Goal: Check status: Check status

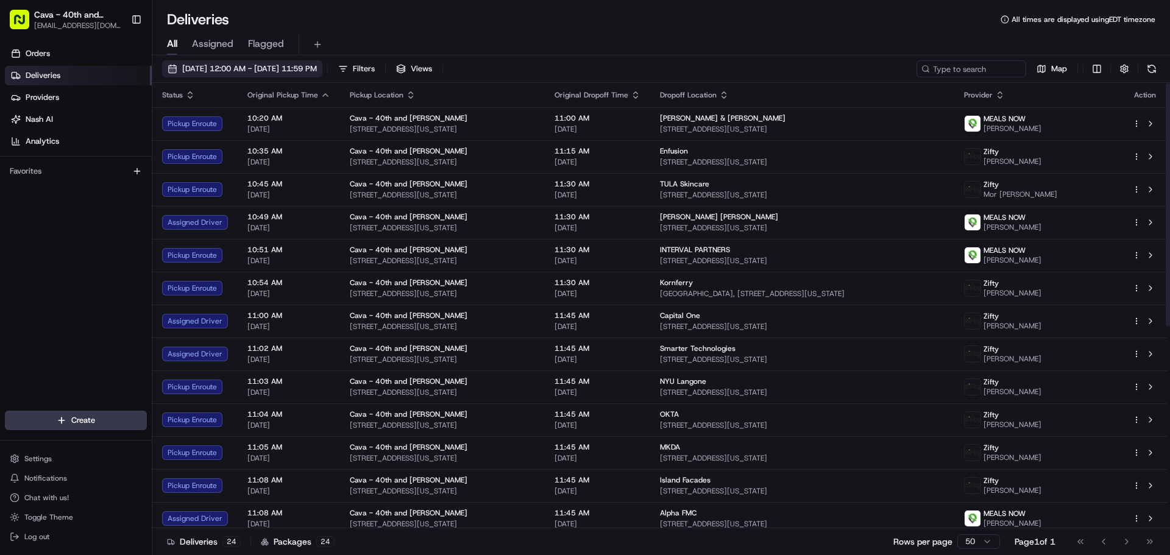
click at [214, 70] on span "[DATE] 12:00 AM - [DATE] 11:59 PM" at bounding box center [249, 68] width 135 height 11
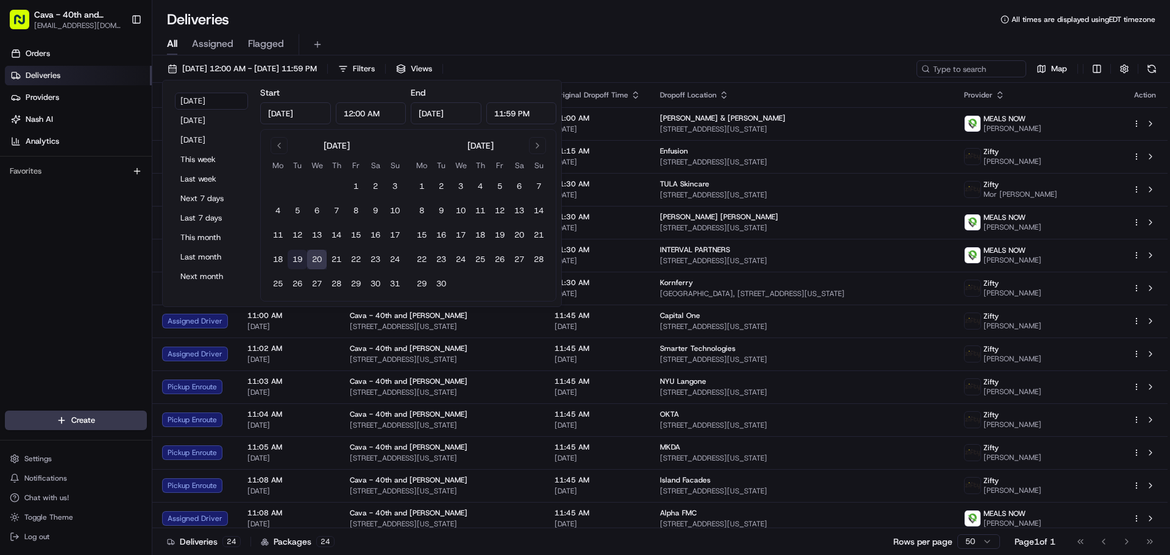
click at [302, 263] on button "19" at bounding box center [297, 259] width 19 height 19
type input "[DATE]"
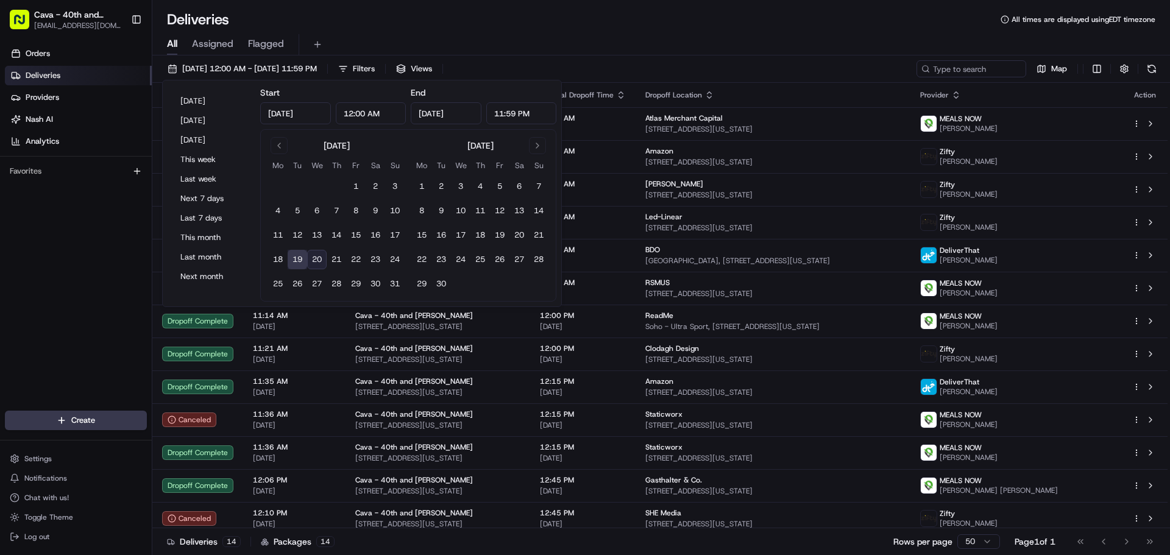
click at [297, 257] on button "19" at bounding box center [297, 259] width 19 height 19
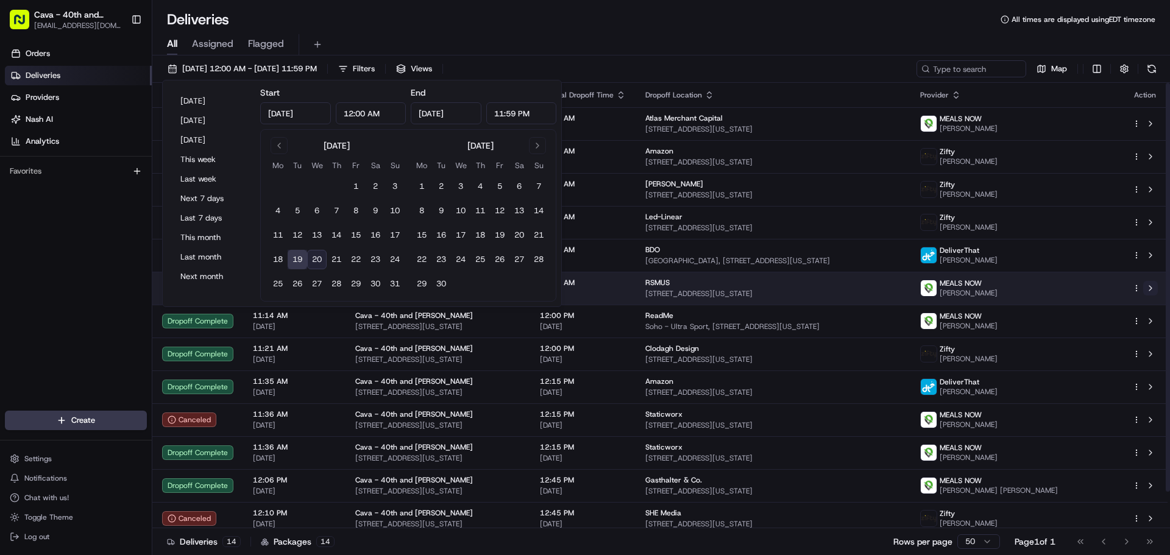
click at [1147, 292] on button at bounding box center [1150, 288] width 15 height 15
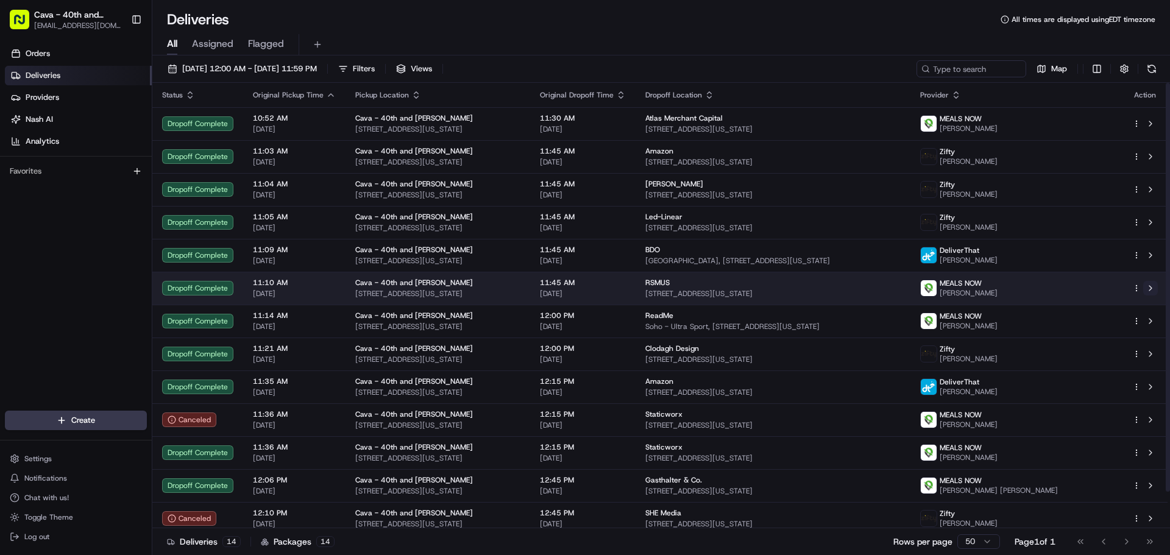
click at [1150, 288] on button at bounding box center [1150, 288] width 15 height 15
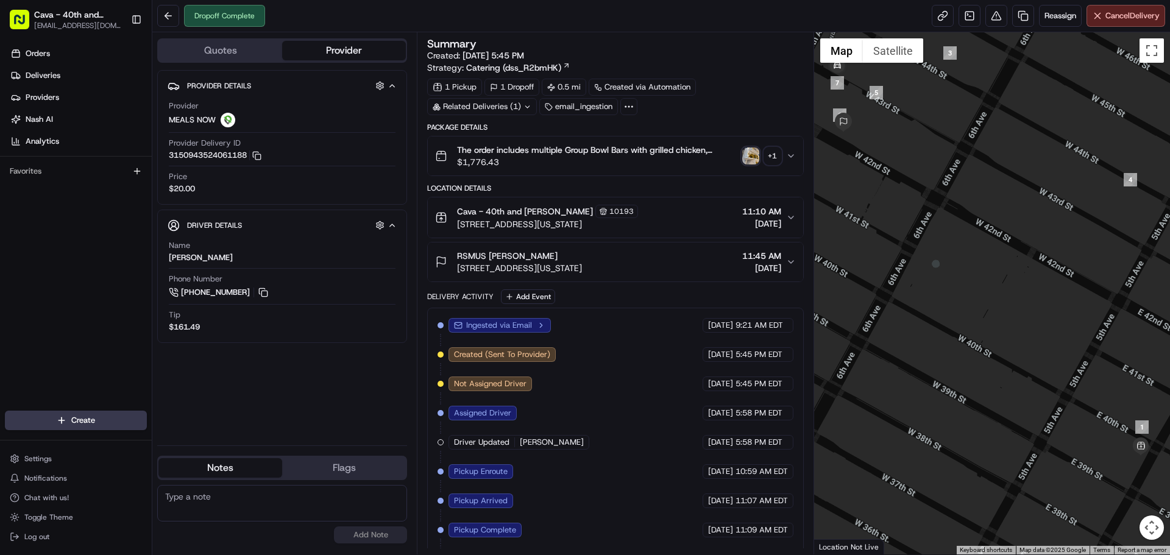
scroll to position [87, 0]
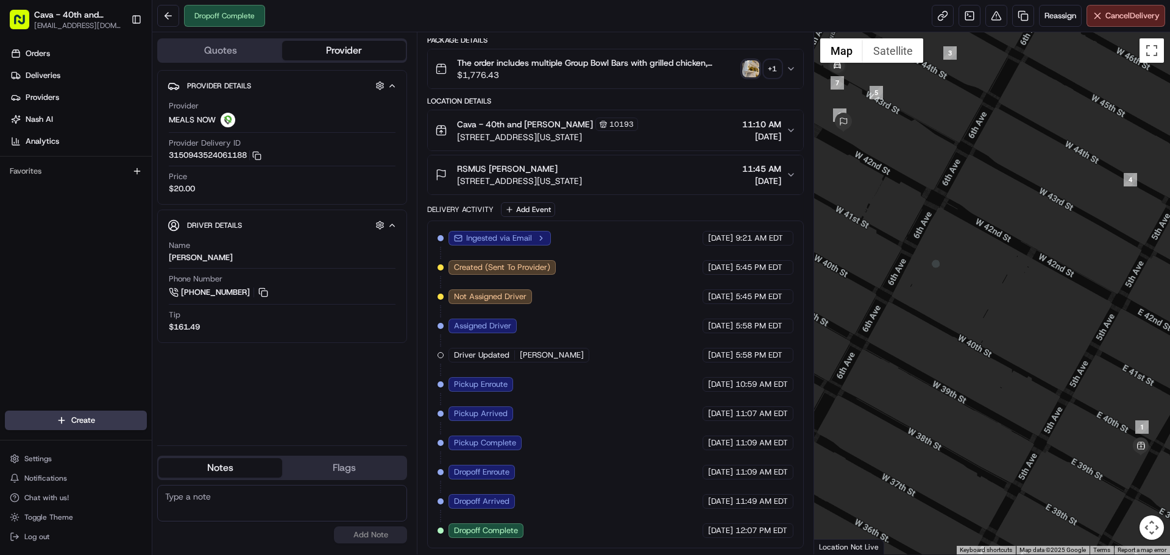
click at [782, 185] on div "RSMUS [PERSON_NAME] [STREET_ADDRESS][US_STATE] 11:45 AM [DATE]" at bounding box center [610, 175] width 350 height 24
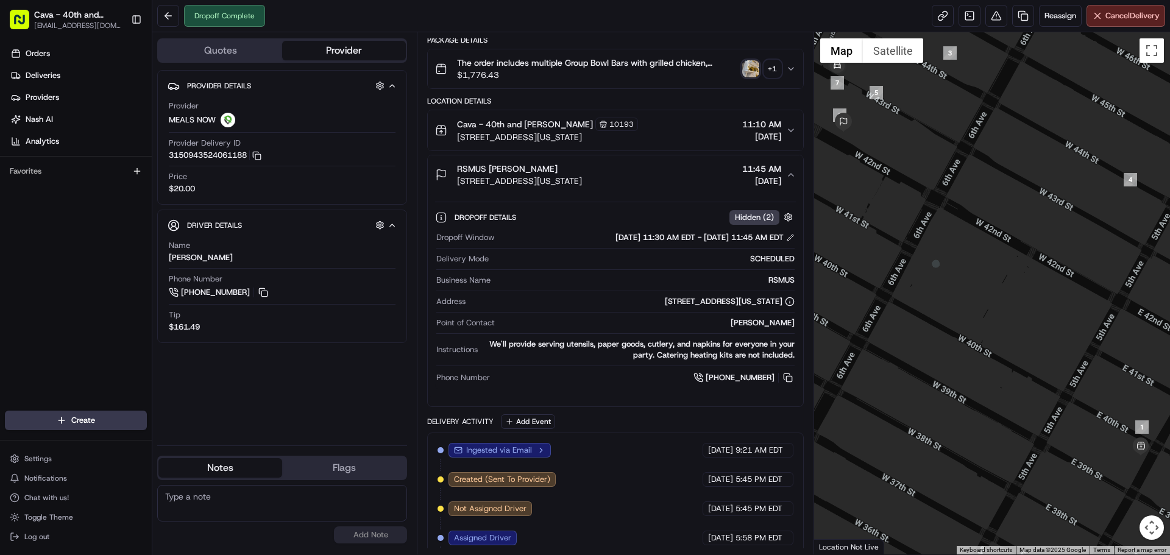
click at [782, 185] on div "RSMUS [PERSON_NAME] [STREET_ADDRESS][US_STATE] 11:45 AM [DATE]" at bounding box center [610, 175] width 350 height 24
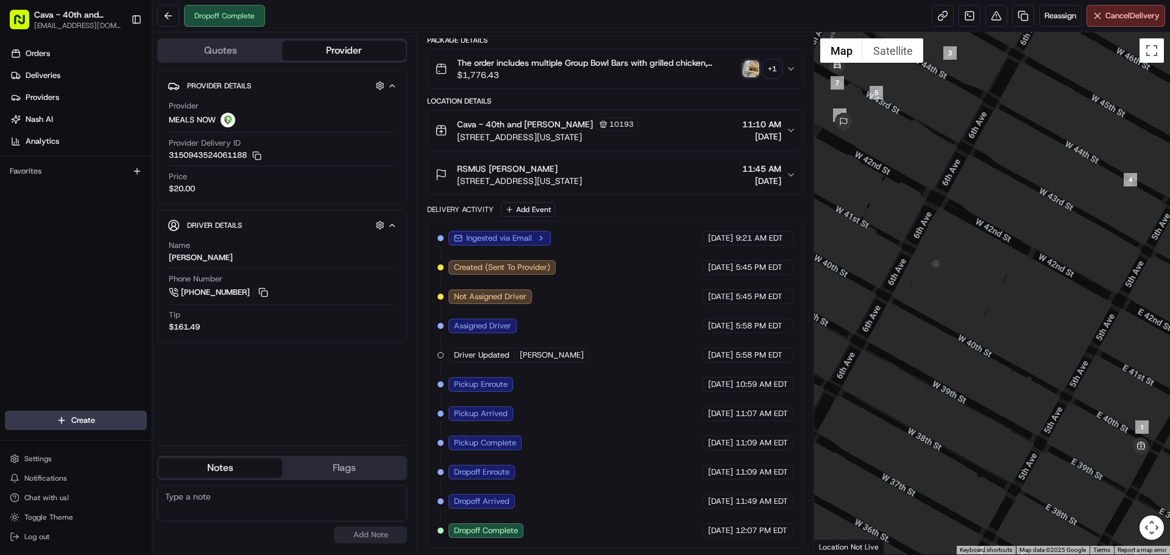
click at [745, 69] on img "button" at bounding box center [750, 68] width 17 height 17
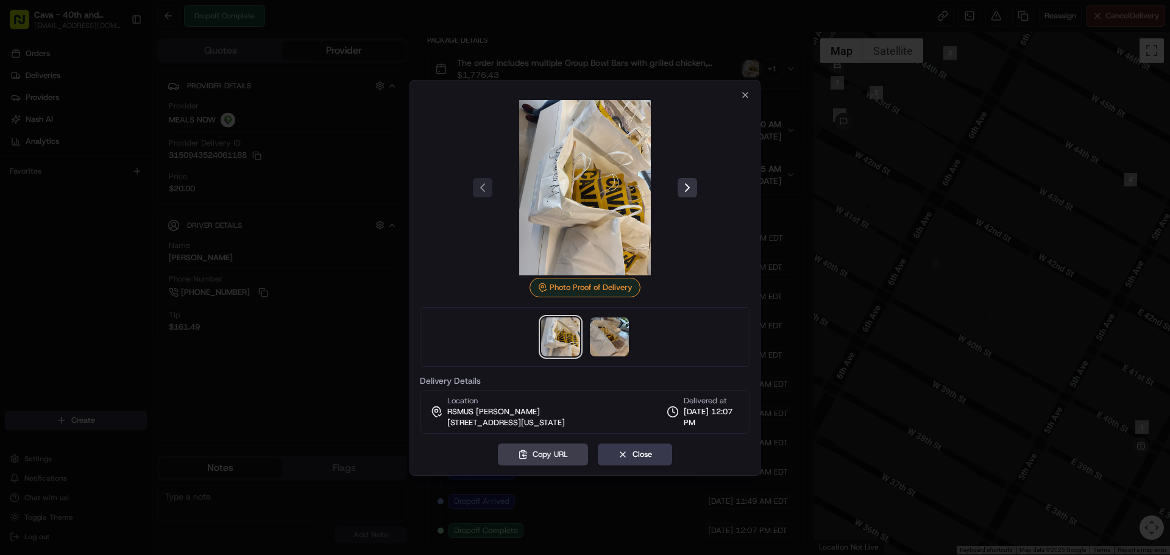
click at [690, 187] on button at bounding box center [687, 187] width 19 height 19
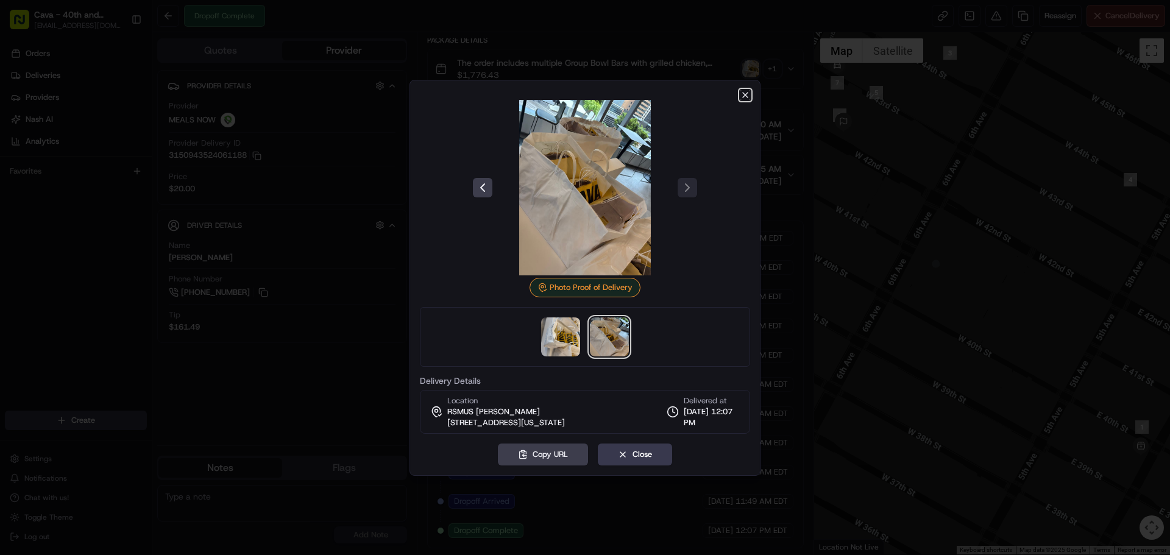
click at [748, 93] on icon "button" at bounding box center [745, 95] width 5 height 5
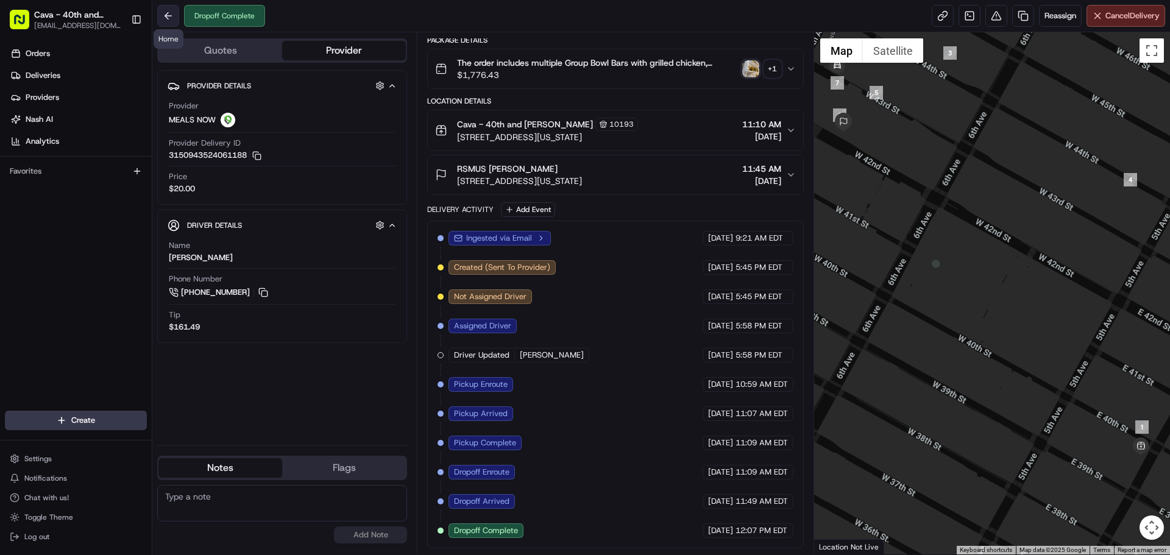
click at [172, 18] on button at bounding box center [168, 16] width 22 height 22
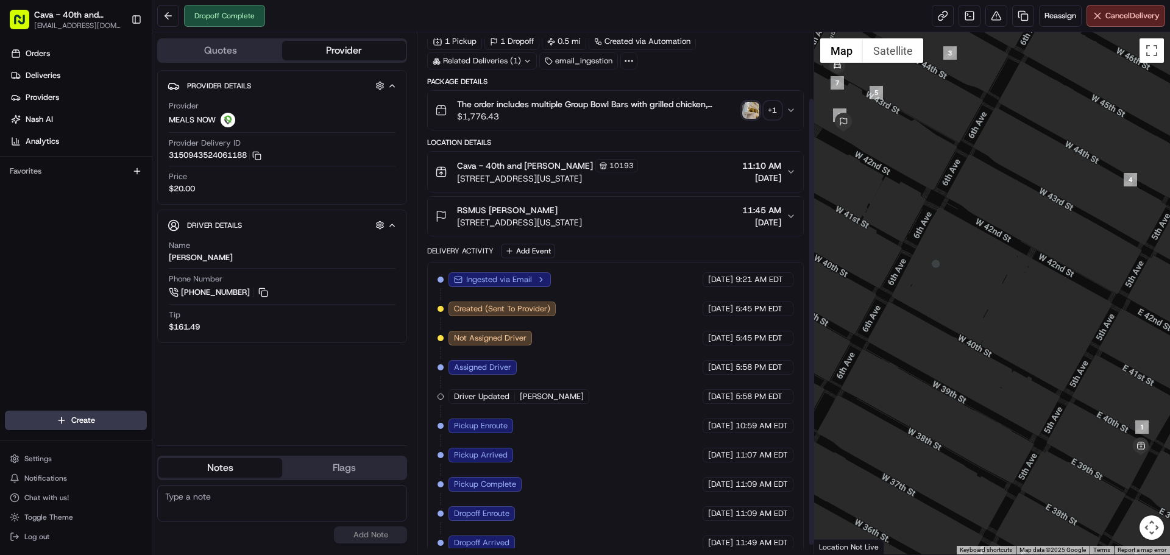
scroll to position [87, 0]
